Goal: Task Accomplishment & Management: Manage account settings

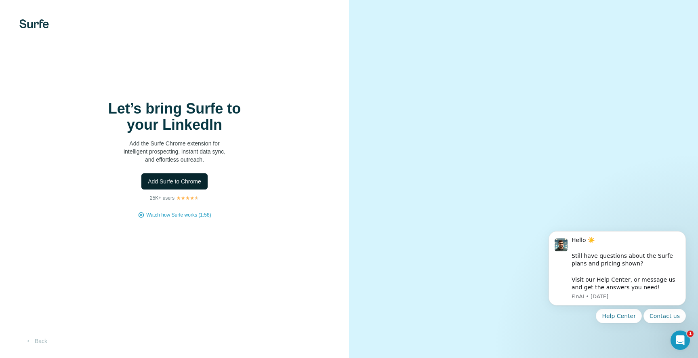
click at [194, 183] on span "Add Surfe to Chrome" at bounding box center [174, 181] width 53 height 8
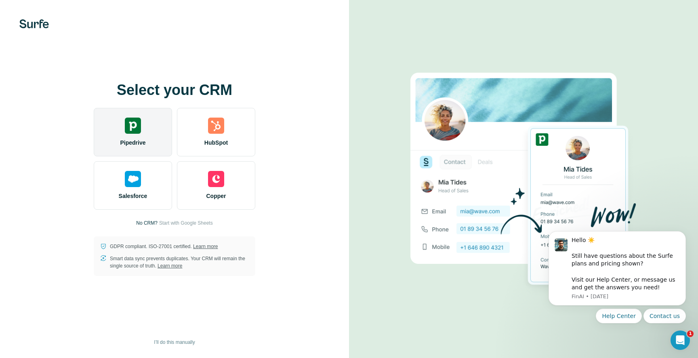
click at [143, 139] on span "Pipedrive" at bounding box center [132, 143] width 25 height 8
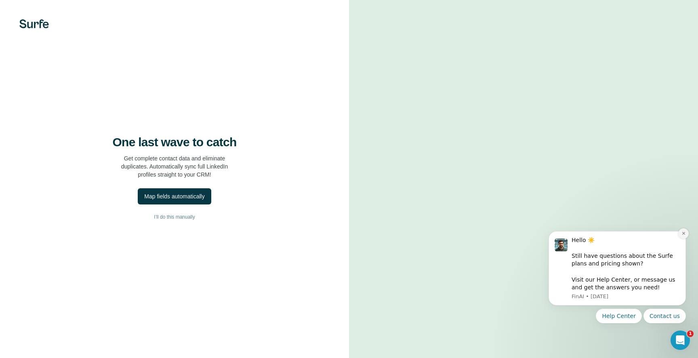
click at [684, 234] on icon "Dismiss notification" at bounding box center [683, 233] width 3 height 3
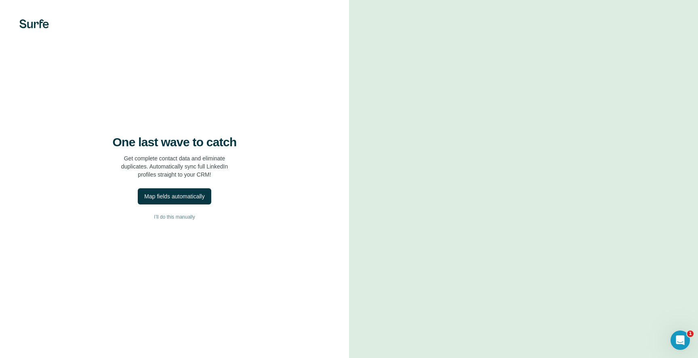
click at [342, 195] on div "One last wave to catch Get complete contact data and eliminate duplicates. Auto…" at bounding box center [174, 179] width 349 height 358
click at [192, 204] on button "Map fields automatically" at bounding box center [174, 196] width 73 height 16
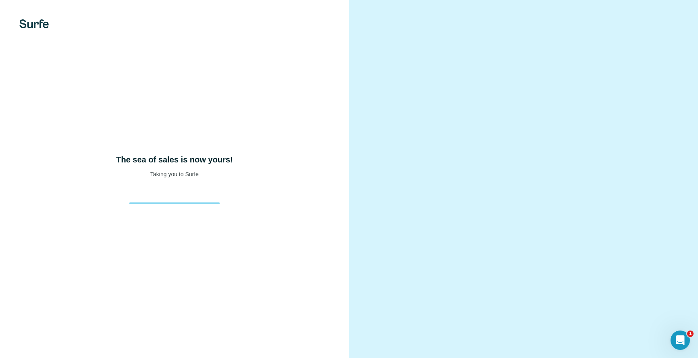
scroll to position [5, 0]
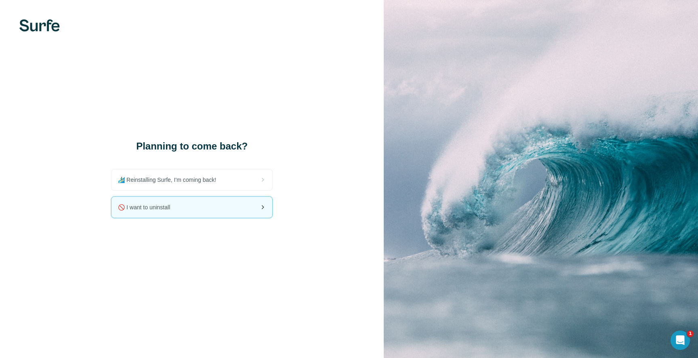
click at [228, 201] on div "🚫 I want to uninstall" at bounding box center [192, 207] width 161 height 21
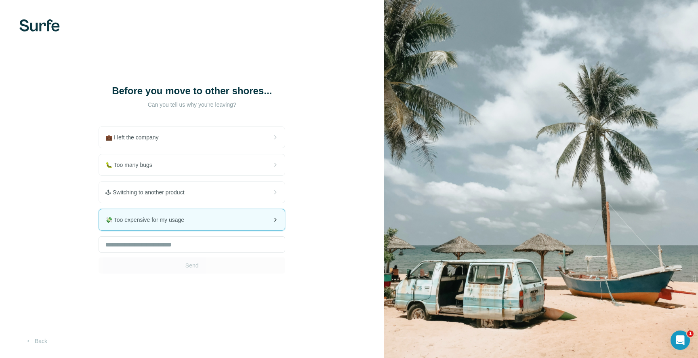
click at [245, 219] on div "💸 Too expensive for my usage" at bounding box center [192, 219] width 186 height 21
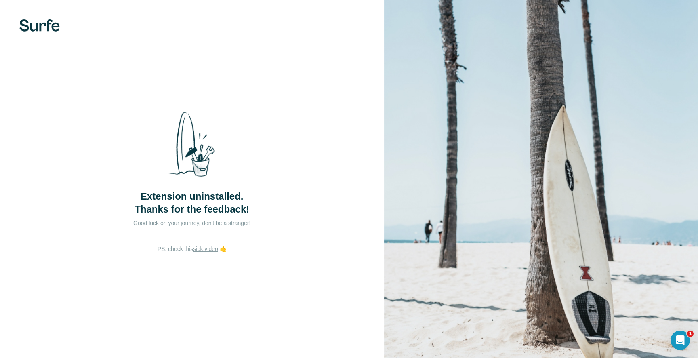
click at [51, 26] on img at bounding box center [39, 25] width 40 height 12
